Goal: Transaction & Acquisition: Book appointment/travel/reservation

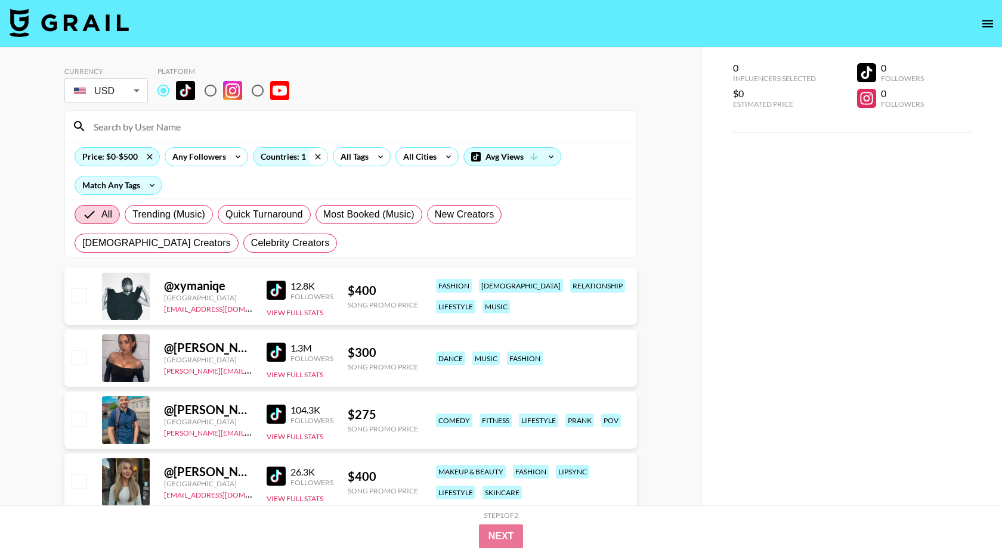
click at [315, 155] on icon at bounding box center [317, 157] width 19 height 18
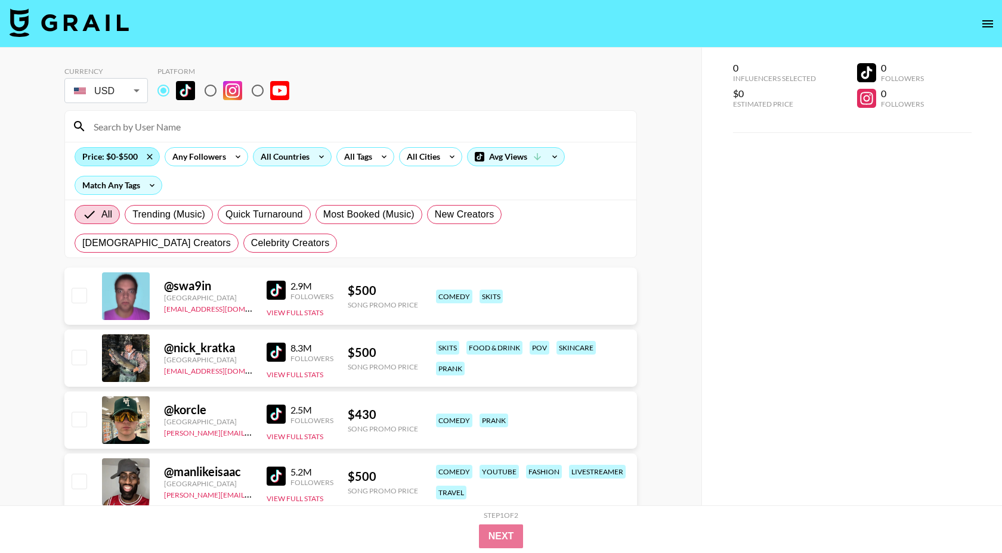
click at [107, 155] on div "Price: $0-$500" at bounding box center [117, 157] width 84 height 18
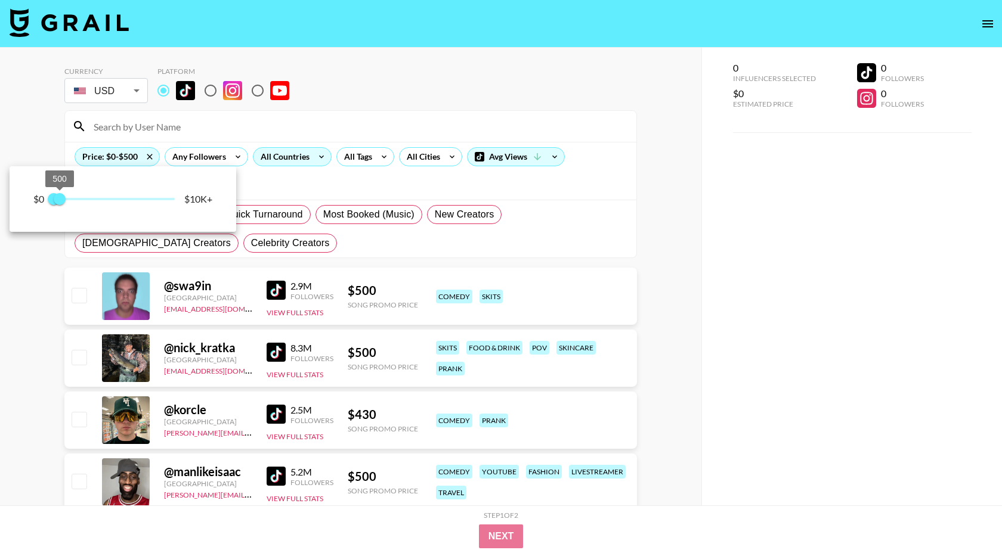
type input "250"
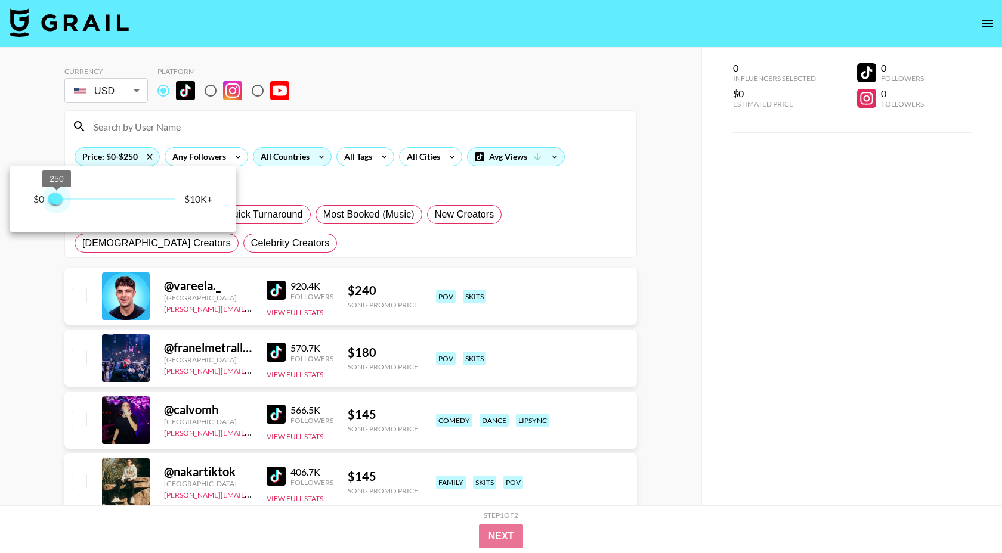
click at [57, 202] on span "250" at bounding box center [57, 199] width 12 height 12
click at [287, 175] on div at bounding box center [501, 276] width 1002 height 553
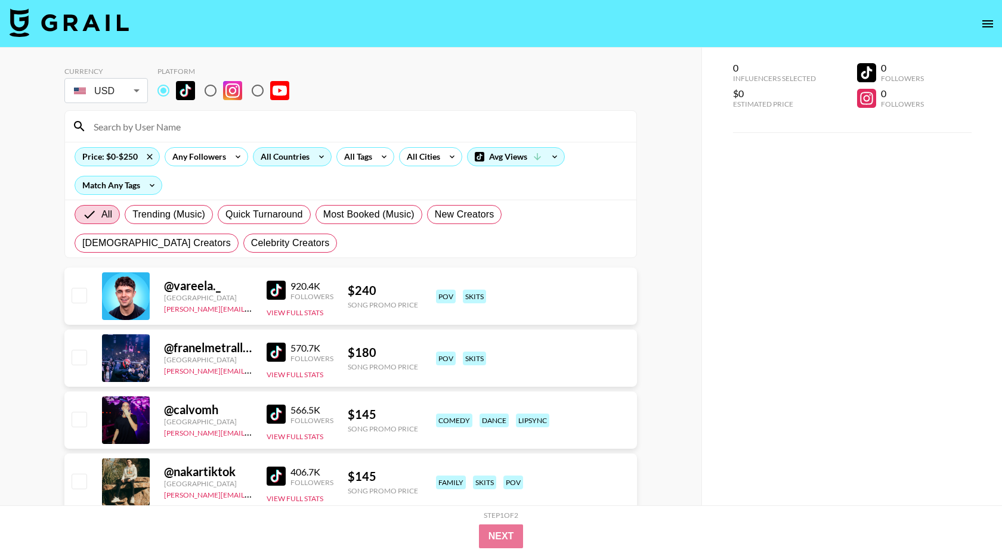
click at [304, 157] on div "All Countries" at bounding box center [282, 157] width 58 height 18
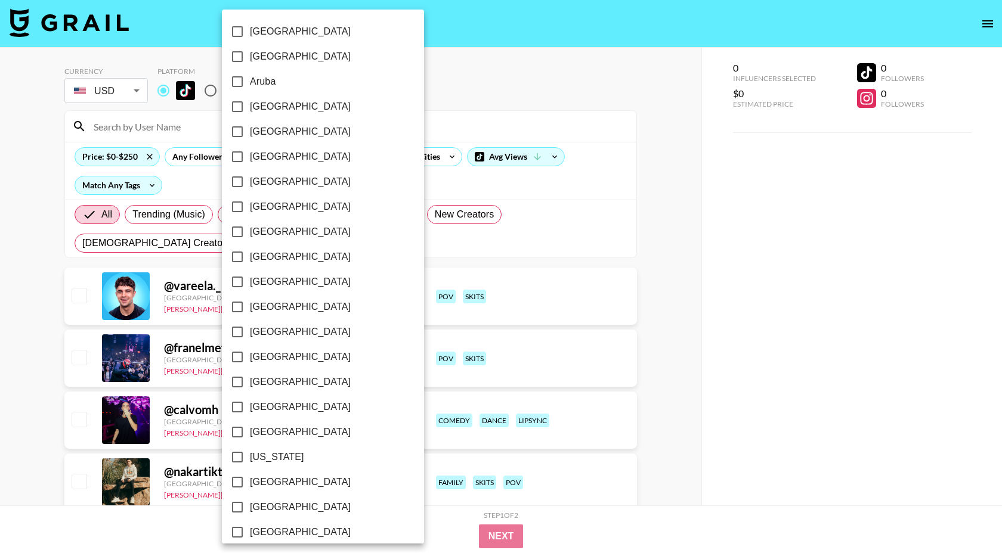
scroll to position [837, 0]
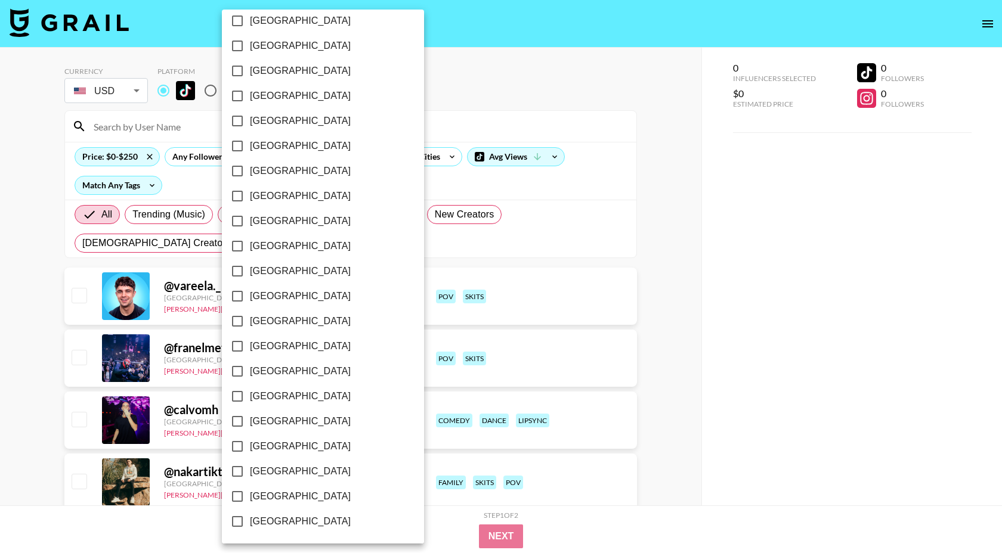
click at [293, 469] on span "[GEOGRAPHIC_DATA]" at bounding box center [300, 472] width 101 height 14
click at [250, 469] on input "[GEOGRAPHIC_DATA]" at bounding box center [237, 471] width 25 height 25
checkbox input "true"
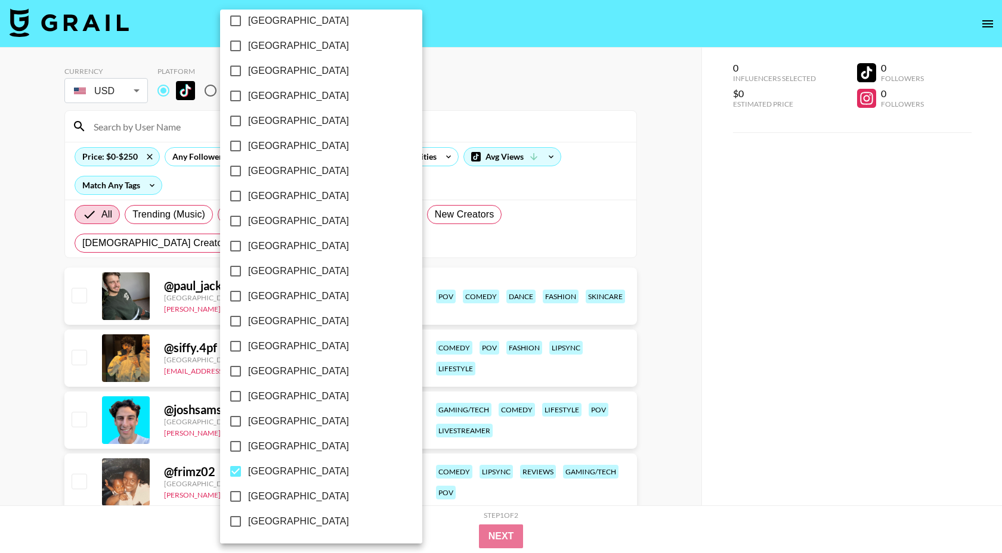
click at [406, 175] on div at bounding box center [501, 276] width 1002 height 553
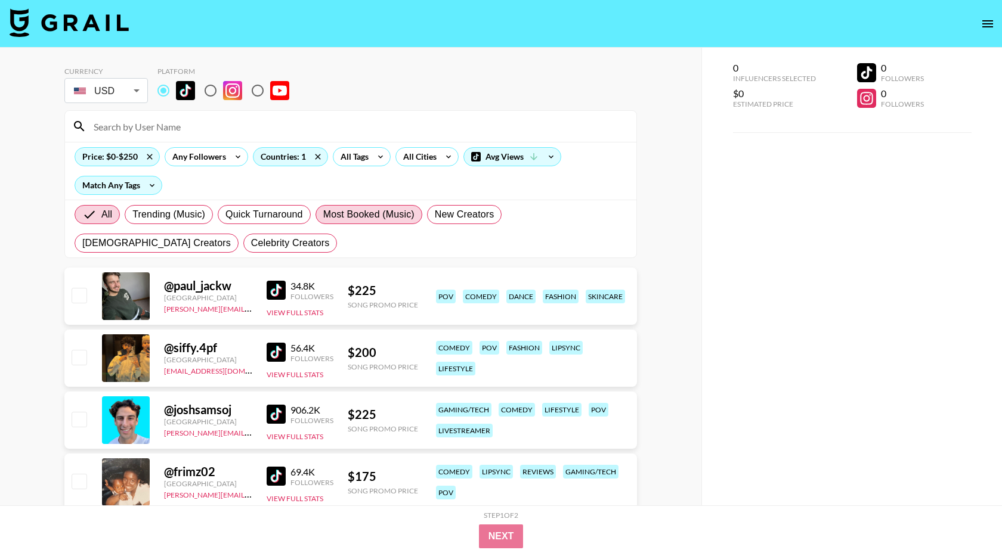
click at [355, 215] on span "Most Booked (Music)" at bounding box center [368, 215] width 91 height 14
click at [323, 215] on input "Most Booked (Music)" at bounding box center [323, 215] width 0 height 0
radio input "true"
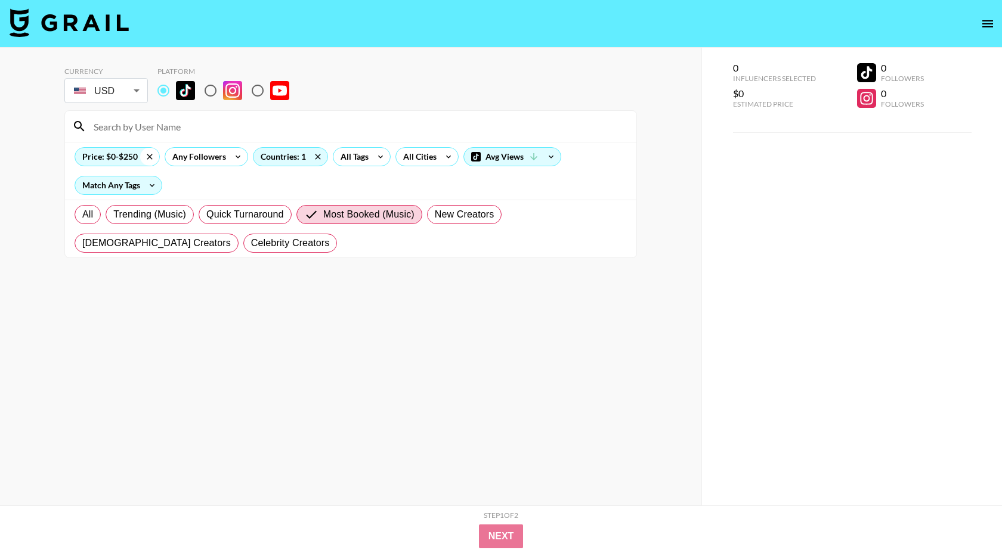
click at [151, 158] on icon at bounding box center [149, 156] width 5 height 5
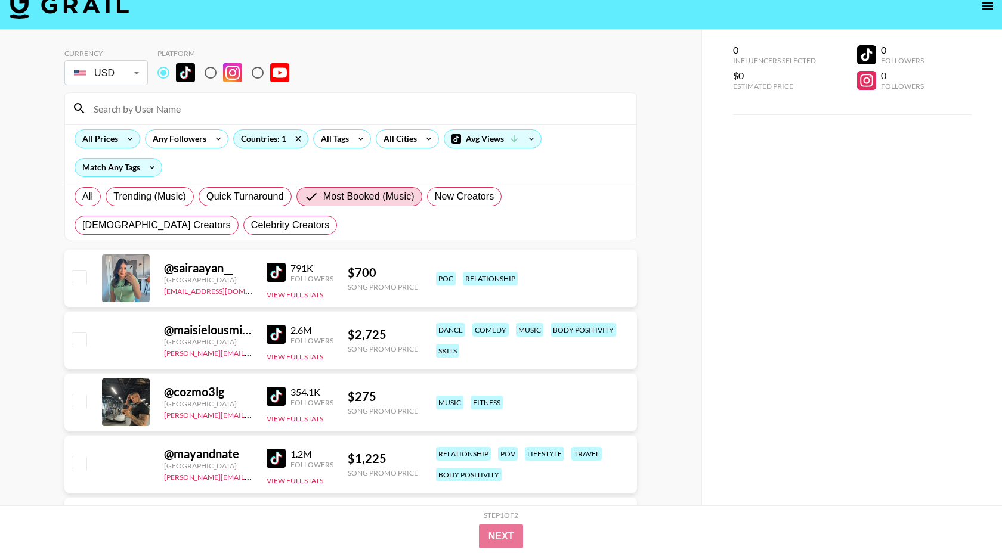
scroll to position [21, 0]
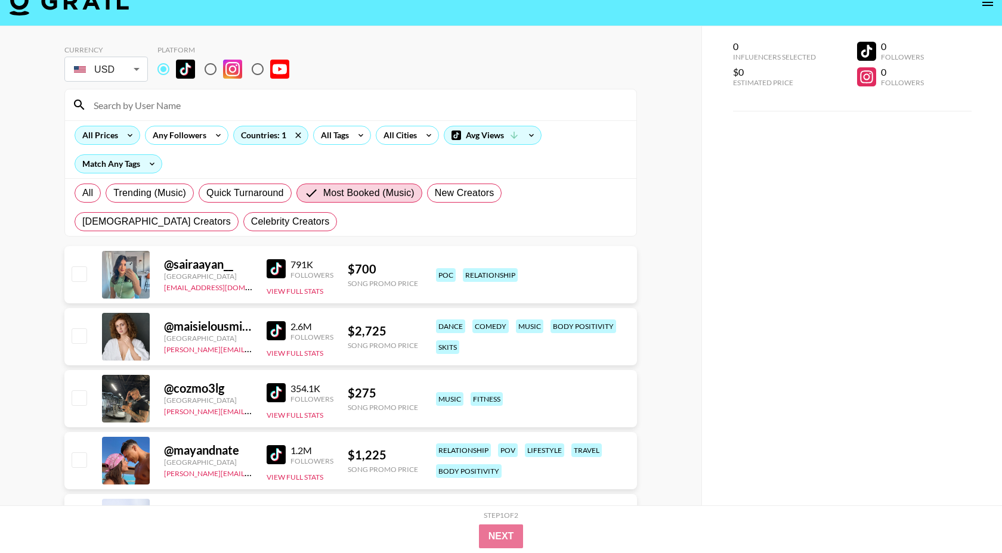
click at [275, 391] on img at bounding box center [276, 392] width 19 height 19
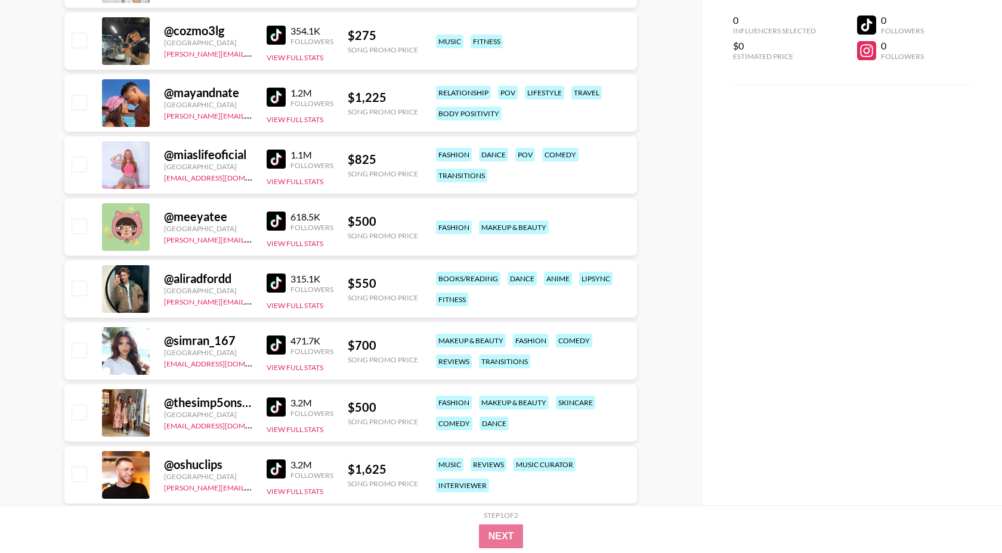
scroll to position [0, 0]
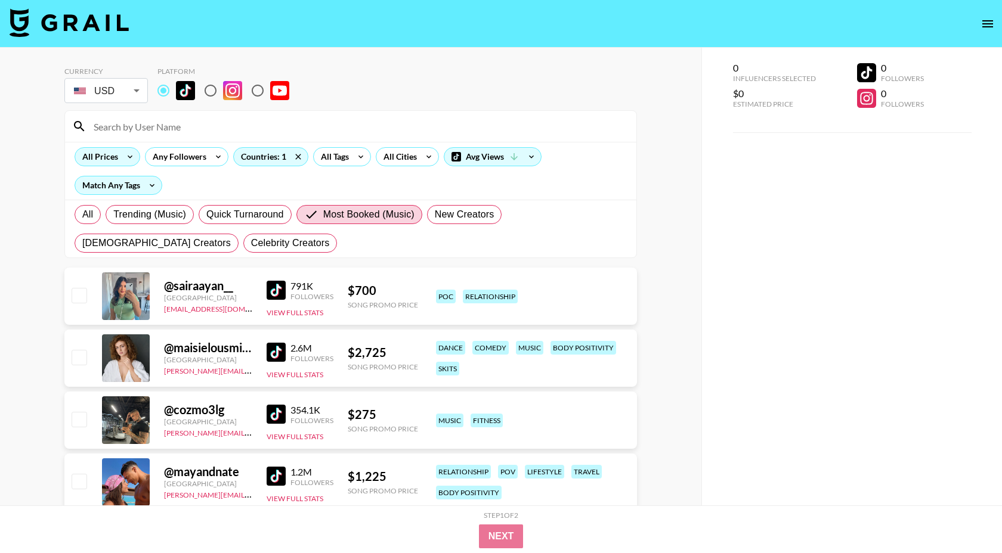
click at [126, 164] on icon at bounding box center [129, 157] width 19 height 18
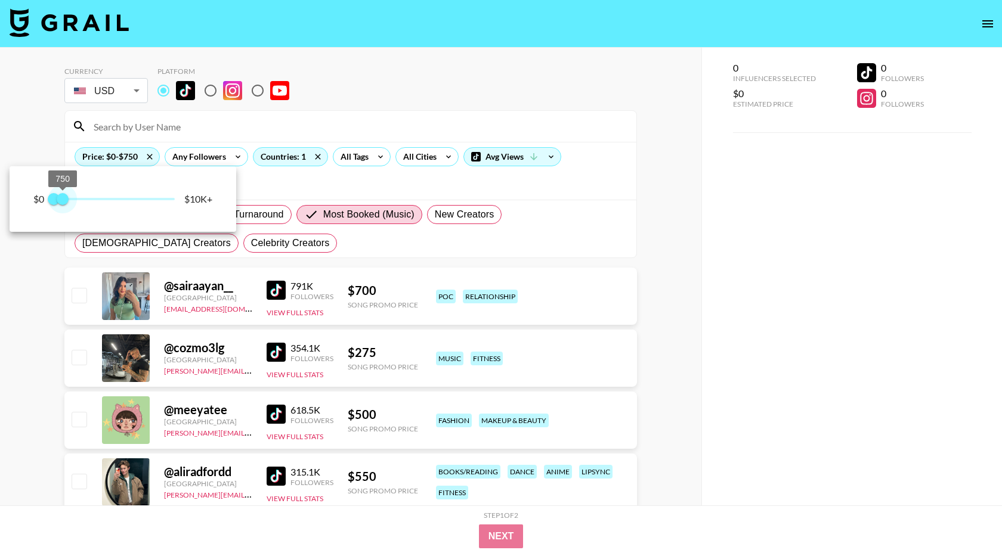
type input "500"
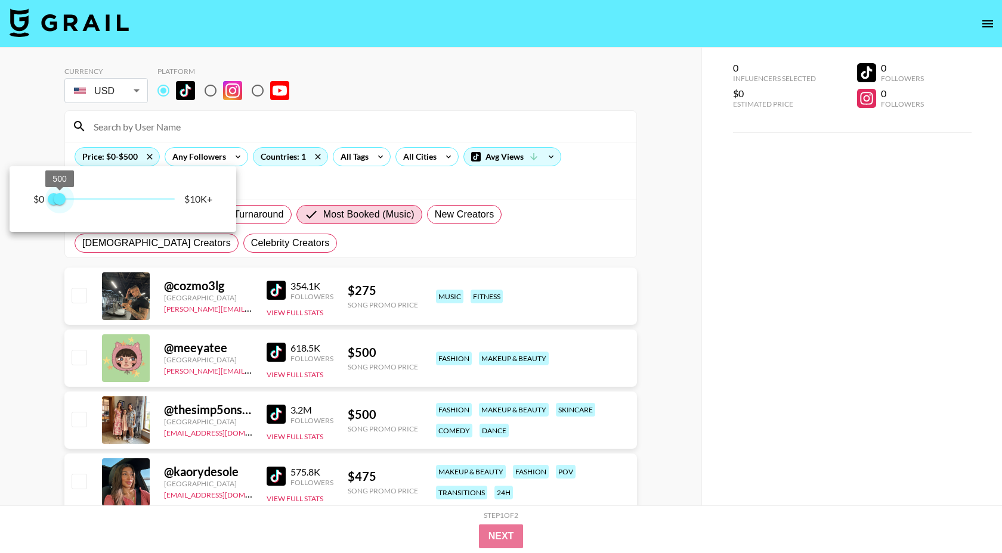
drag, startPoint x: 169, startPoint y: 207, endPoint x: 60, endPoint y: 199, distance: 108.9
click at [60, 199] on span "500" at bounding box center [60, 199] width 12 height 12
click at [296, 233] on div at bounding box center [501, 276] width 1002 height 553
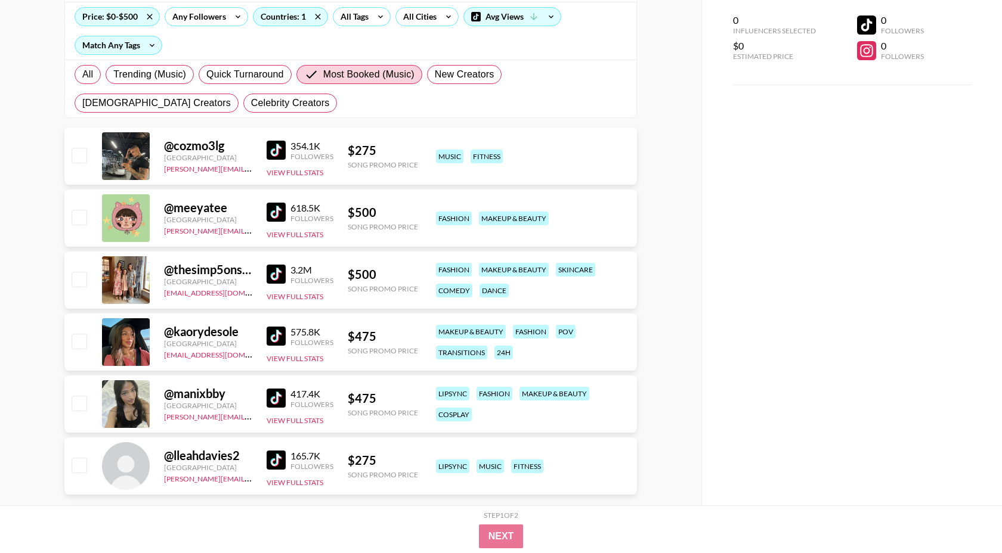
scroll to position [163, 0]
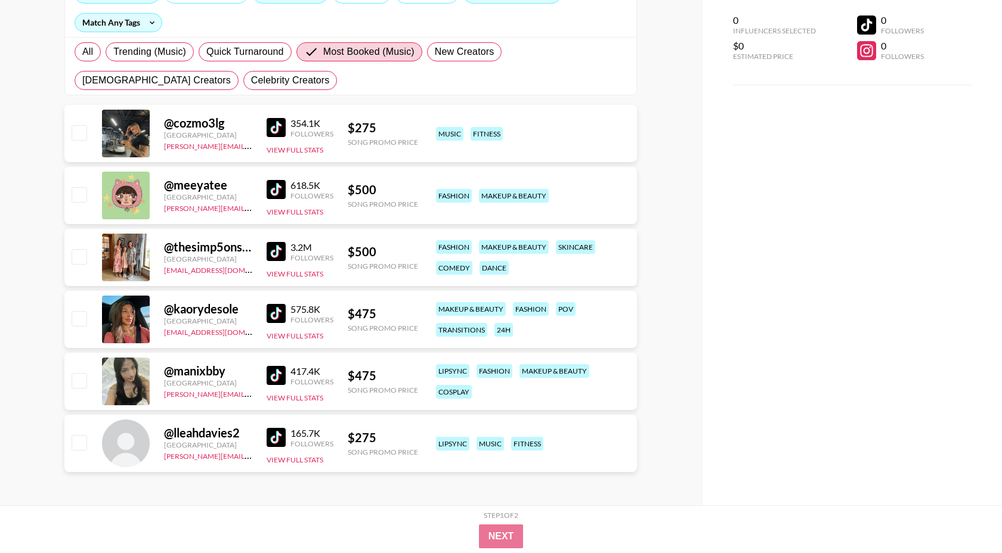
click at [277, 439] on img at bounding box center [276, 437] width 19 height 19
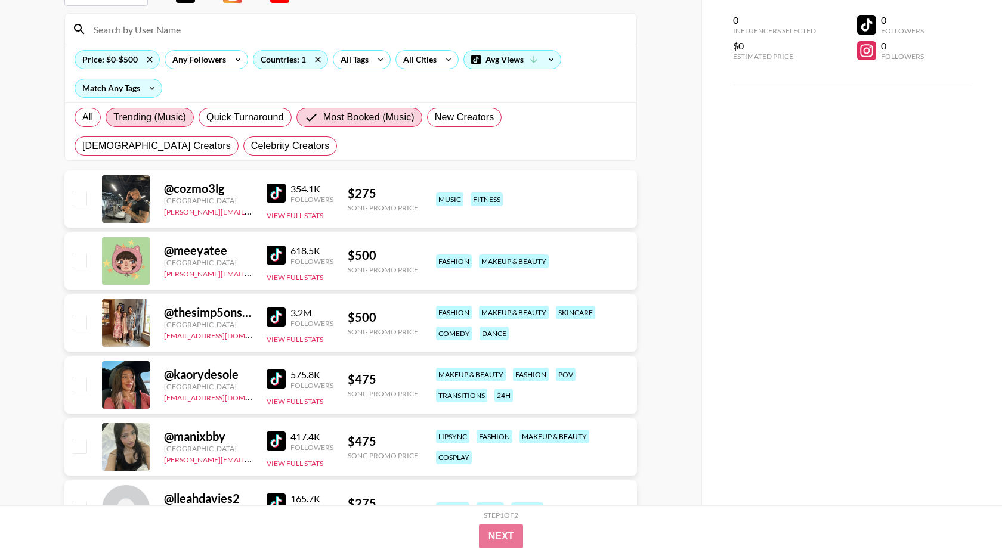
scroll to position [83, 0]
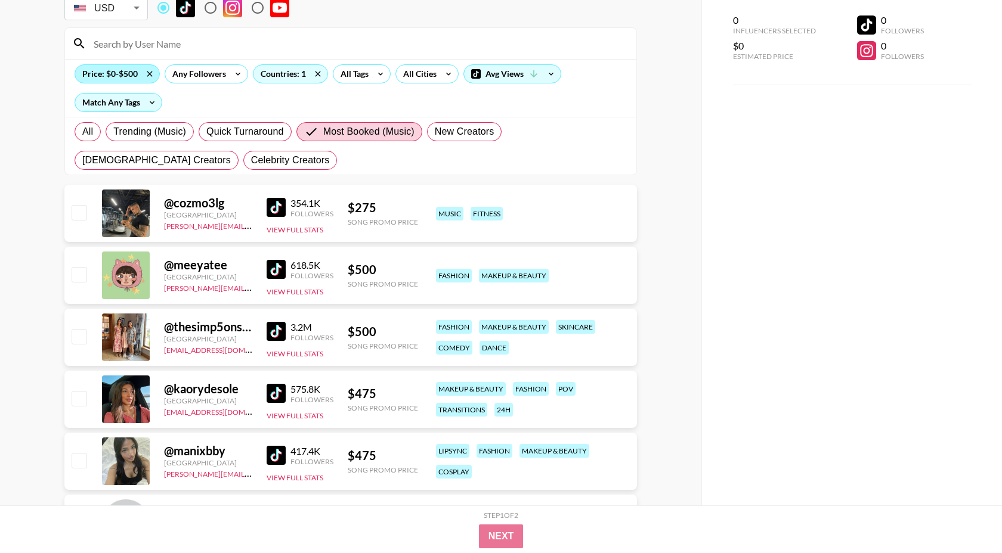
click at [123, 68] on div "Price: $0-$500" at bounding box center [117, 74] width 84 height 18
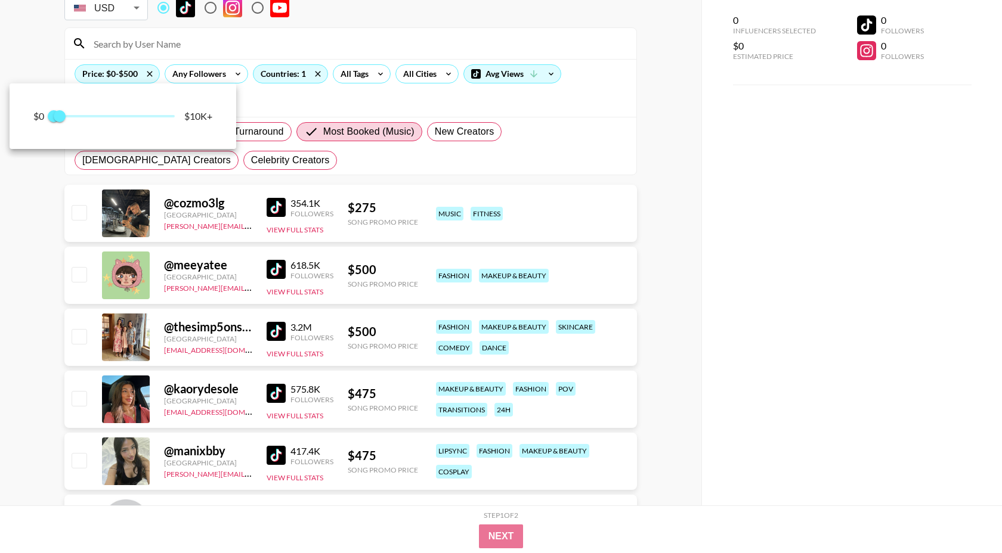
click at [336, 34] on div at bounding box center [501, 276] width 1002 height 553
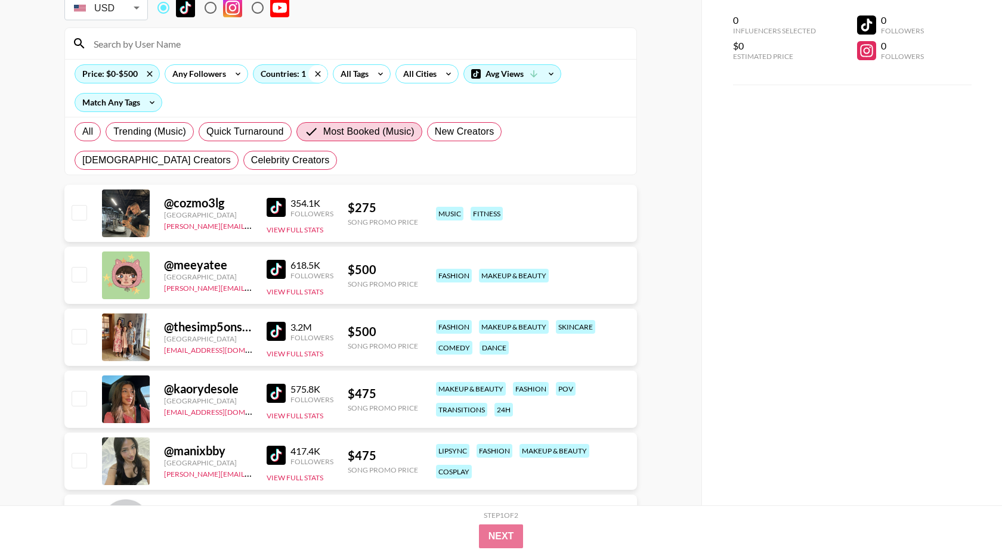
click at [314, 73] on icon at bounding box center [317, 74] width 19 height 18
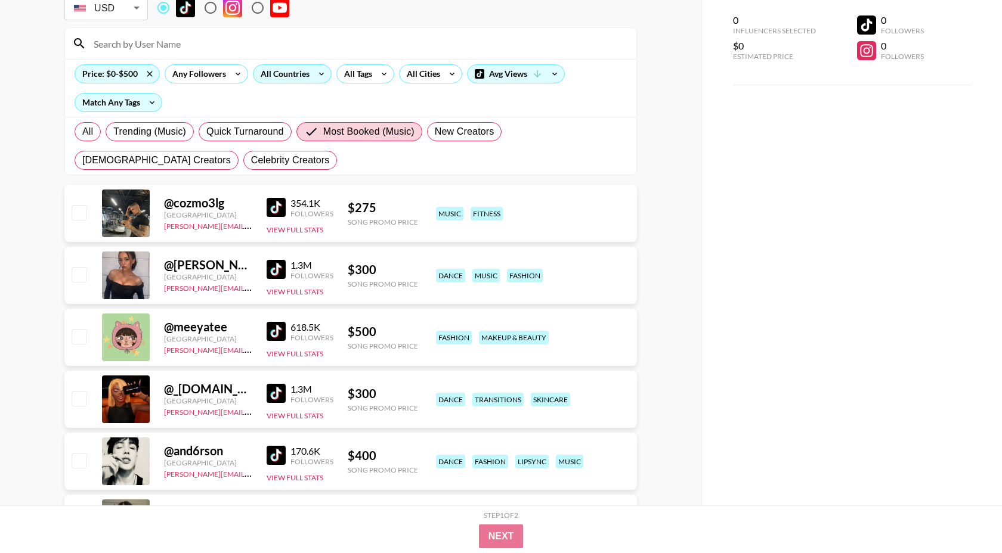
click at [266, 267] on div "@ [PERSON_NAME].lindstrm [GEOGRAPHIC_DATA] [PERSON_NAME][EMAIL_ADDRESS][DOMAIN_…" at bounding box center [350, 275] width 572 height 57
click at [281, 266] on img at bounding box center [276, 269] width 19 height 19
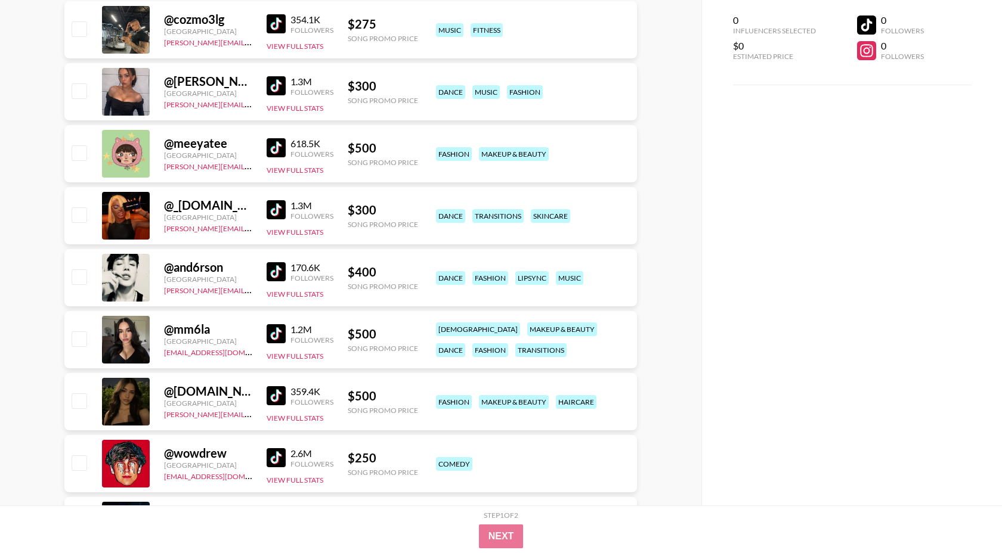
scroll to position [275, 0]
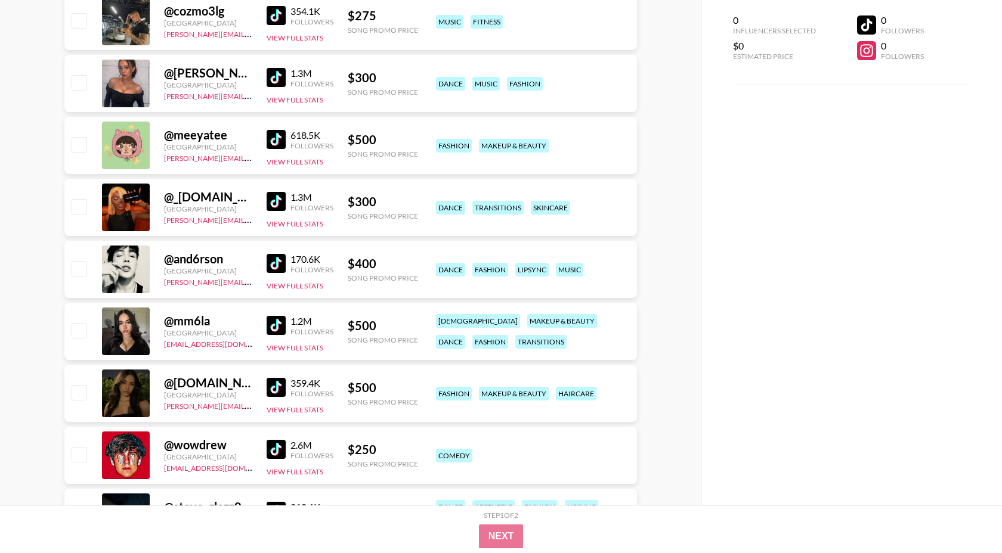
click at [273, 327] on img at bounding box center [276, 325] width 19 height 19
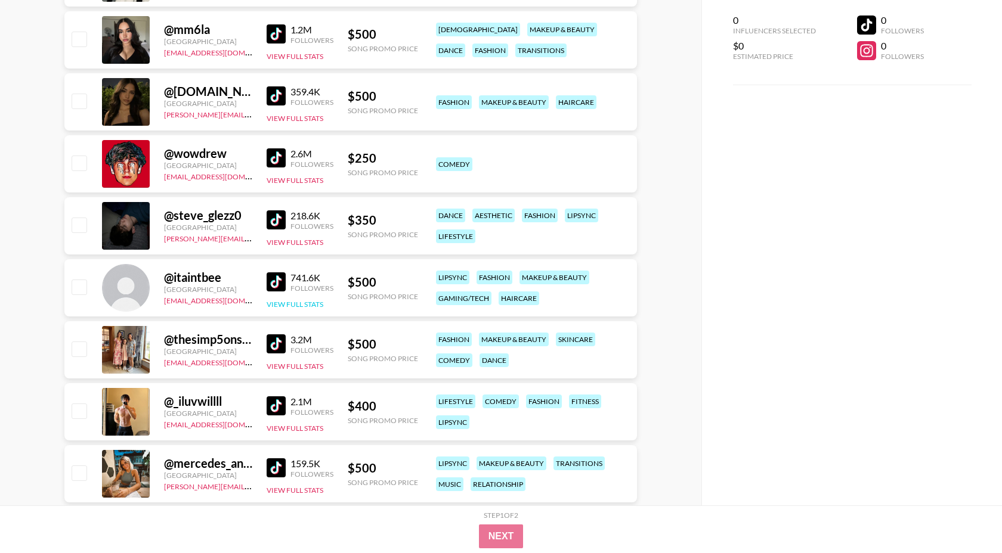
scroll to position [575, 0]
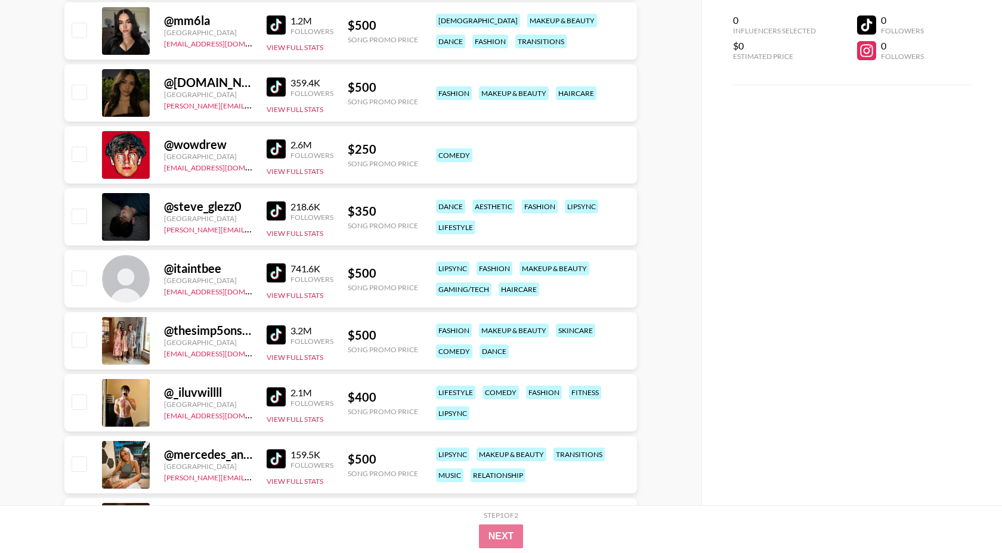
click at [281, 339] on img at bounding box center [276, 335] width 19 height 19
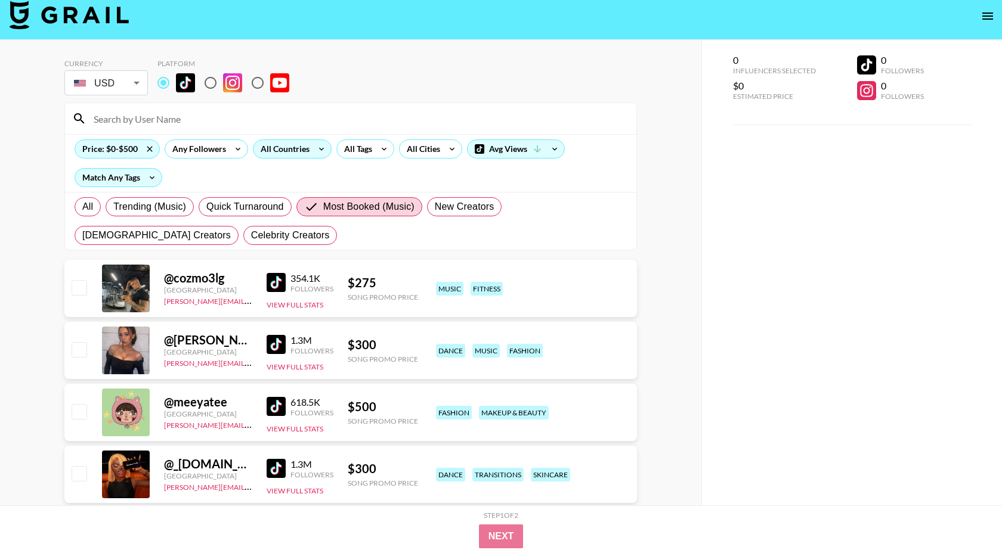
scroll to position [0, 0]
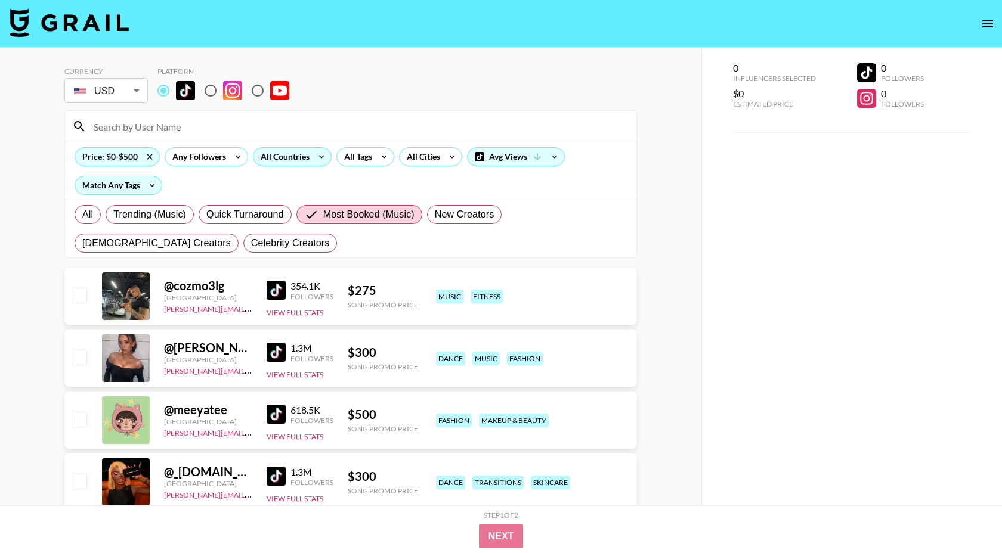
click at [300, 157] on div "All Countries" at bounding box center [282, 157] width 58 height 18
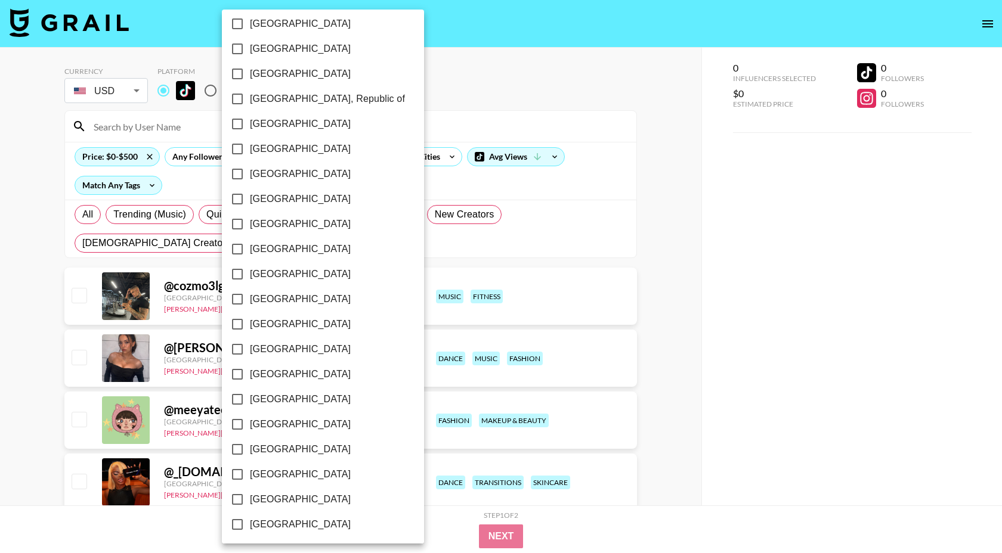
scroll to position [837, 0]
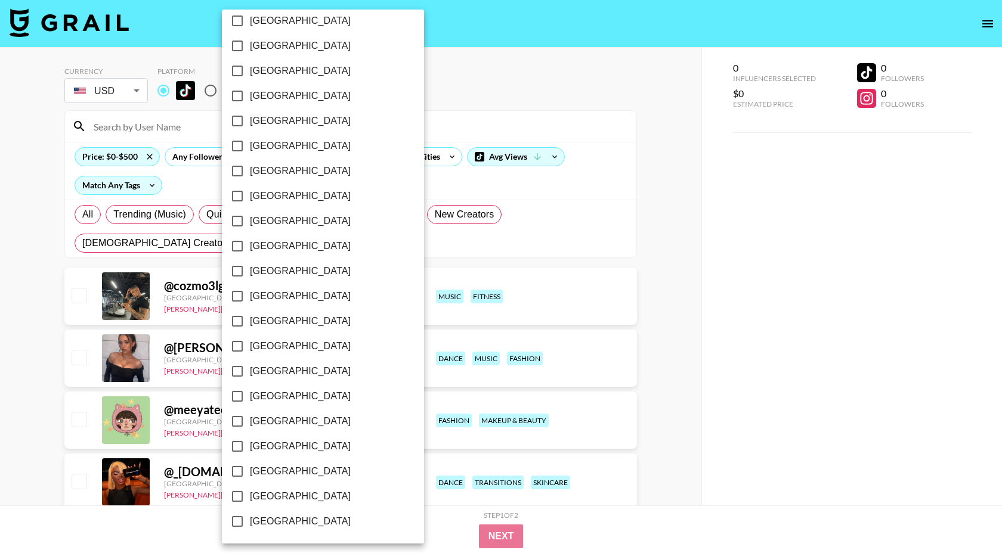
click at [298, 469] on span "[GEOGRAPHIC_DATA]" at bounding box center [300, 472] width 101 height 14
click at [250, 469] on input "[GEOGRAPHIC_DATA]" at bounding box center [237, 471] width 25 height 25
checkbox input "true"
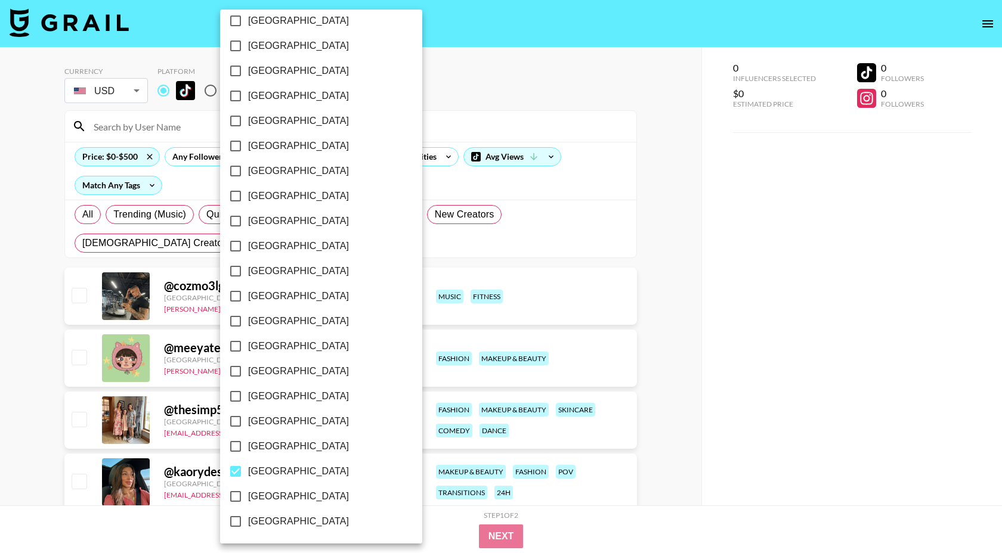
click at [606, 120] on div at bounding box center [501, 276] width 1002 height 553
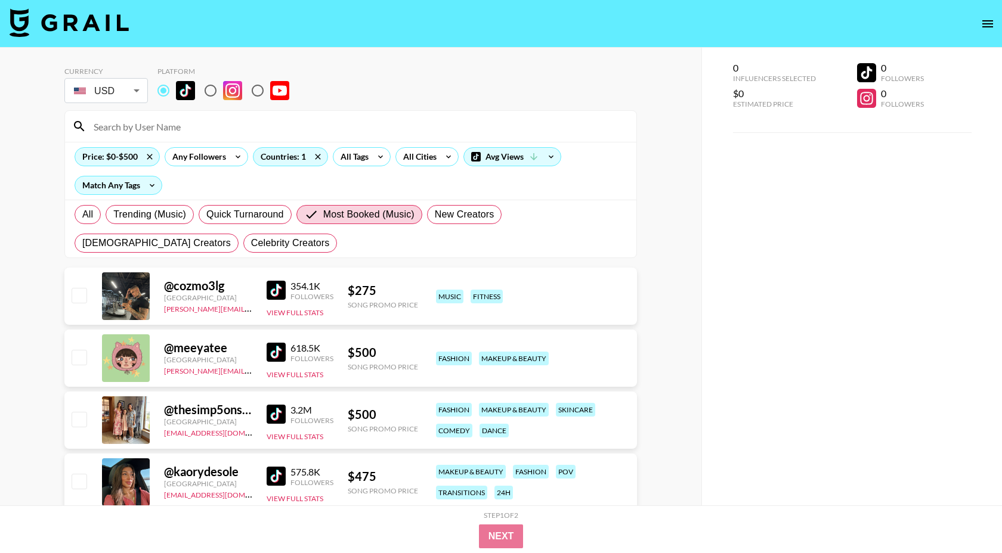
click at [281, 294] on img at bounding box center [276, 290] width 19 height 19
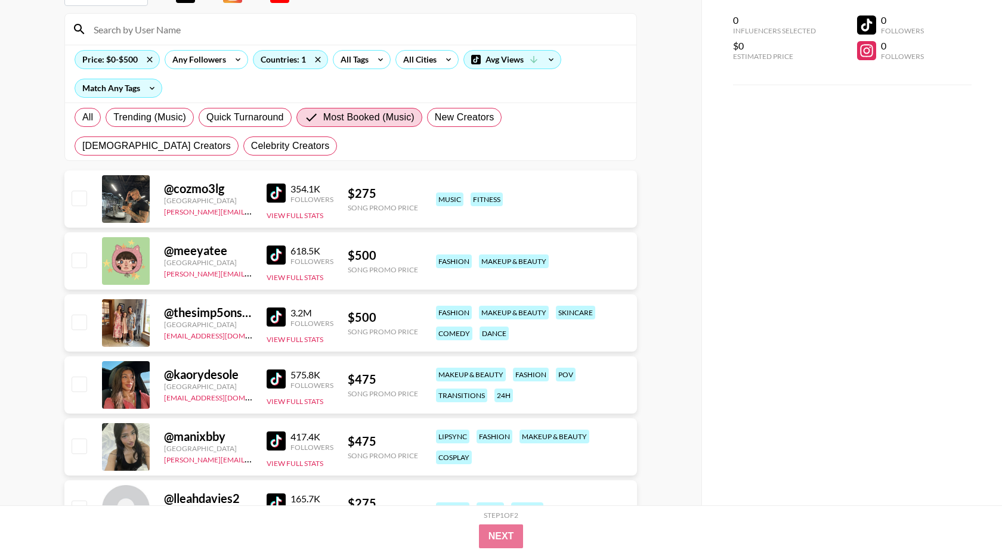
scroll to position [118, 0]
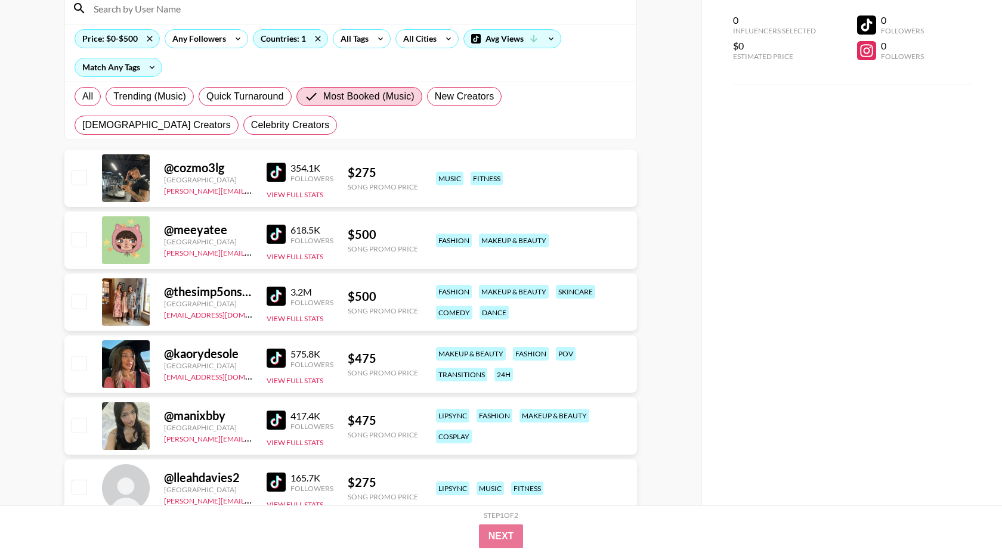
click at [283, 235] on img at bounding box center [276, 234] width 19 height 19
click at [283, 362] on img at bounding box center [276, 358] width 19 height 19
click at [277, 417] on img at bounding box center [276, 420] width 19 height 19
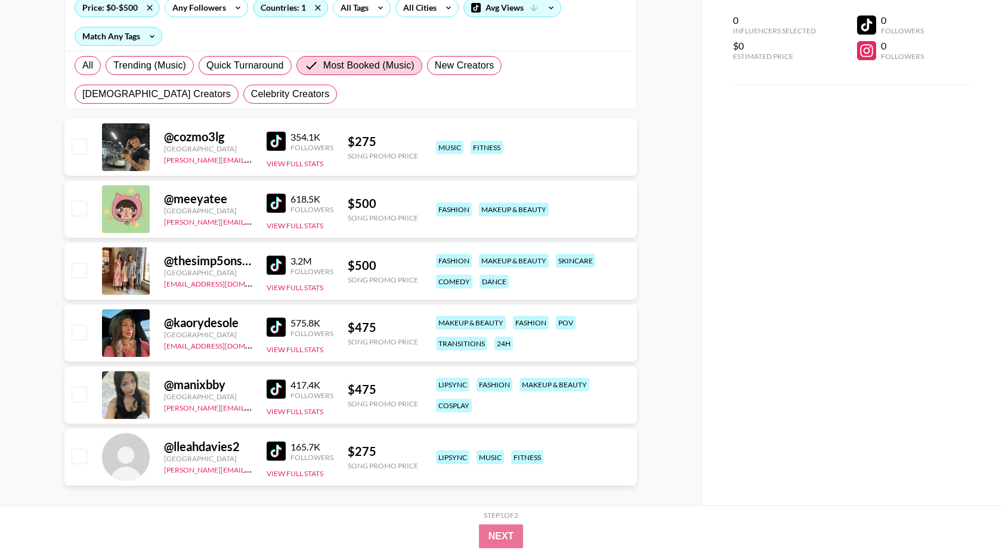
scroll to position [163, 0]
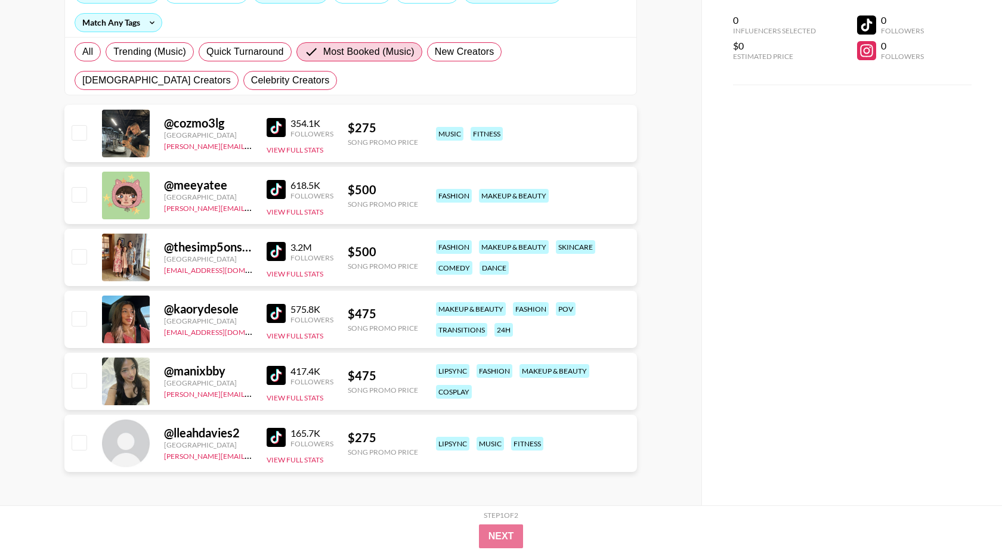
click at [270, 437] on img at bounding box center [276, 437] width 19 height 19
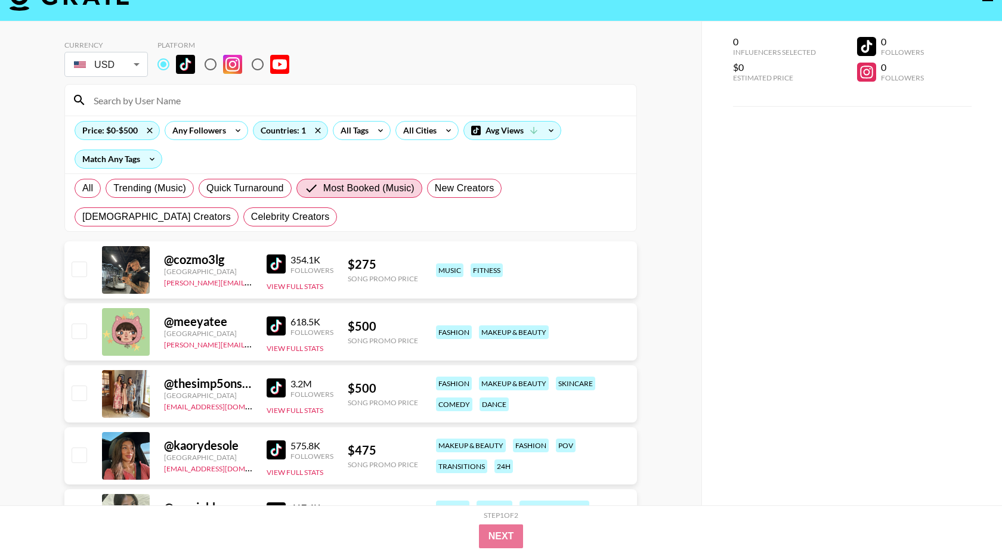
scroll to position [0, 0]
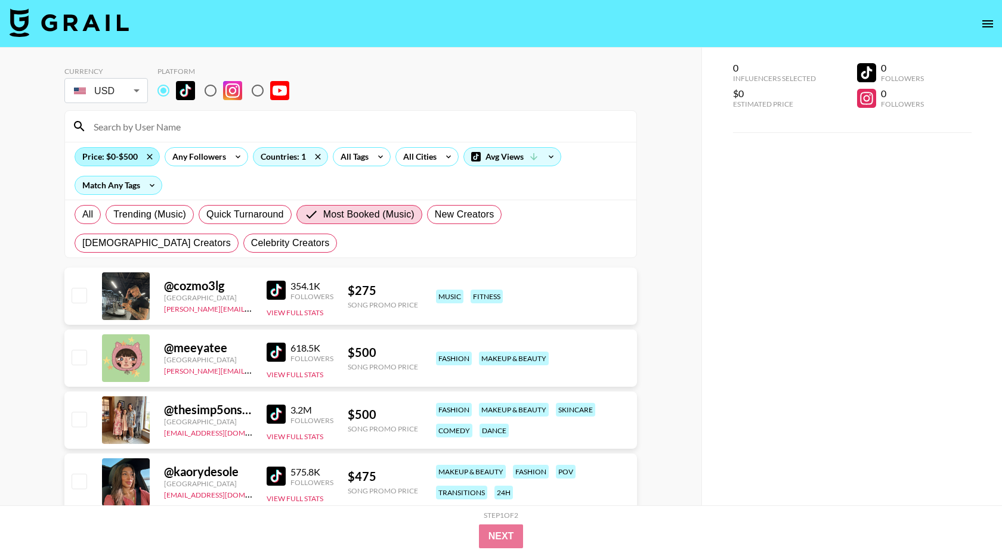
click at [128, 156] on div "Price: $0-$500" at bounding box center [117, 157] width 84 height 18
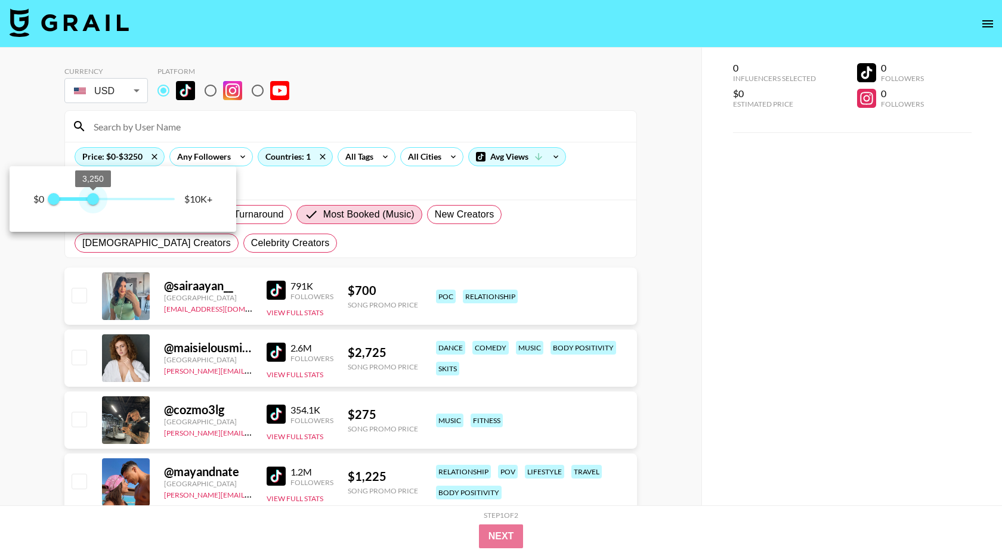
type input "3500"
drag, startPoint x: 58, startPoint y: 198, endPoint x: 95, endPoint y: 196, distance: 37.0
click at [95, 196] on span "3,500" at bounding box center [96, 199] width 12 height 12
click at [390, 290] on div at bounding box center [501, 276] width 1002 height 553
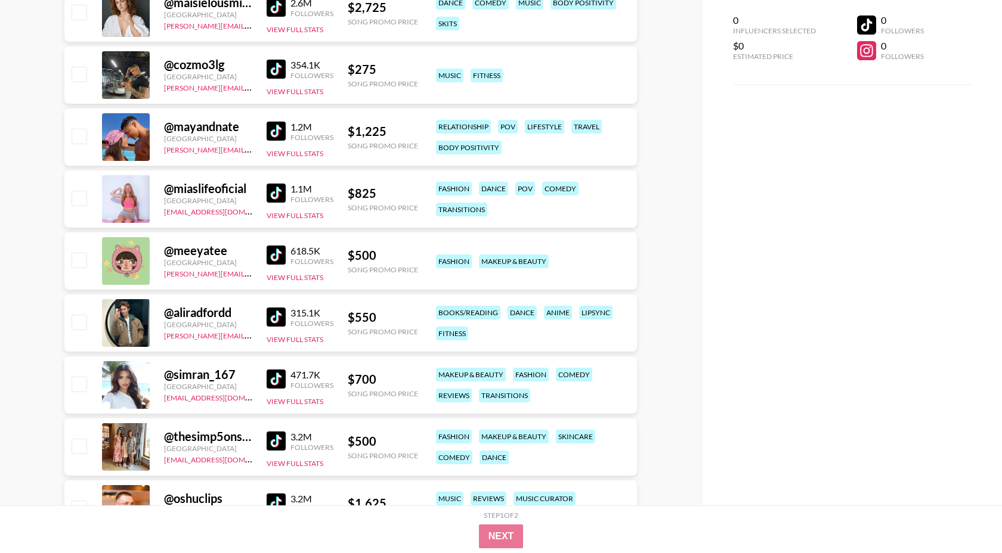
scroll to position [348, 0]
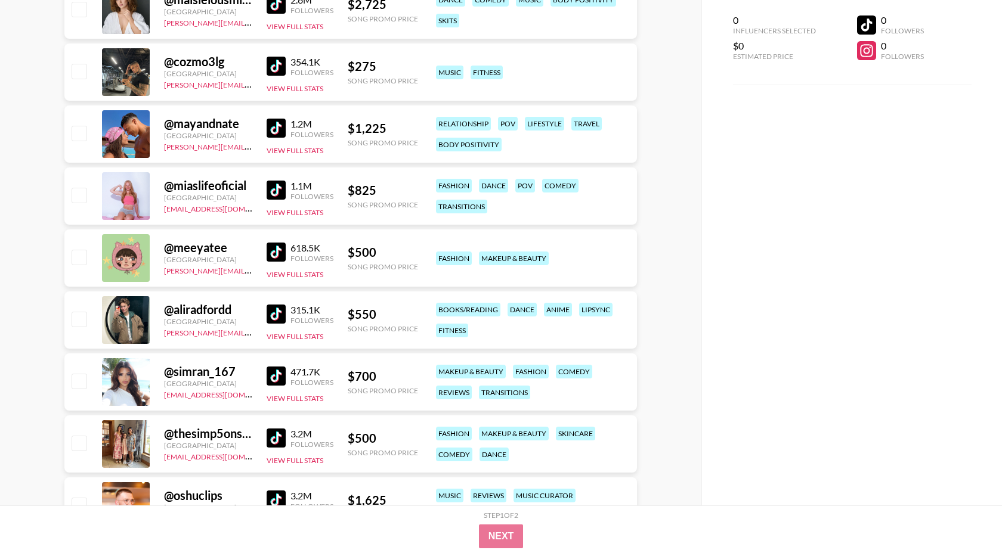
click at [275, 312] on img at bounding box center [276, 314] width 19 height 19
